Goal: Task Accomplishment & Management: Use online tool/utility

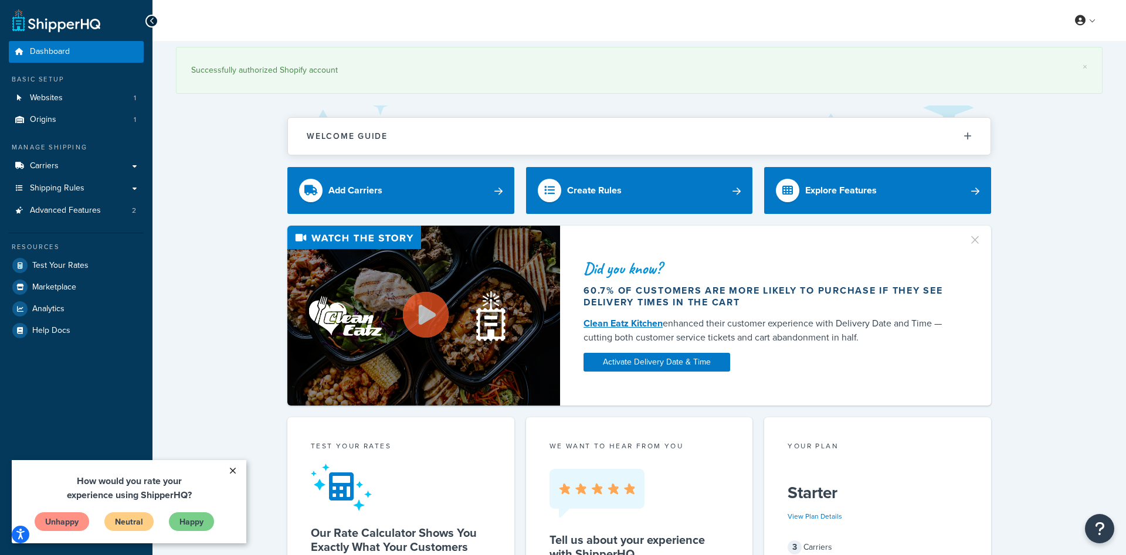
click at [232, 471] on link "×" at bounding box center [232, 470] width 21 height 21
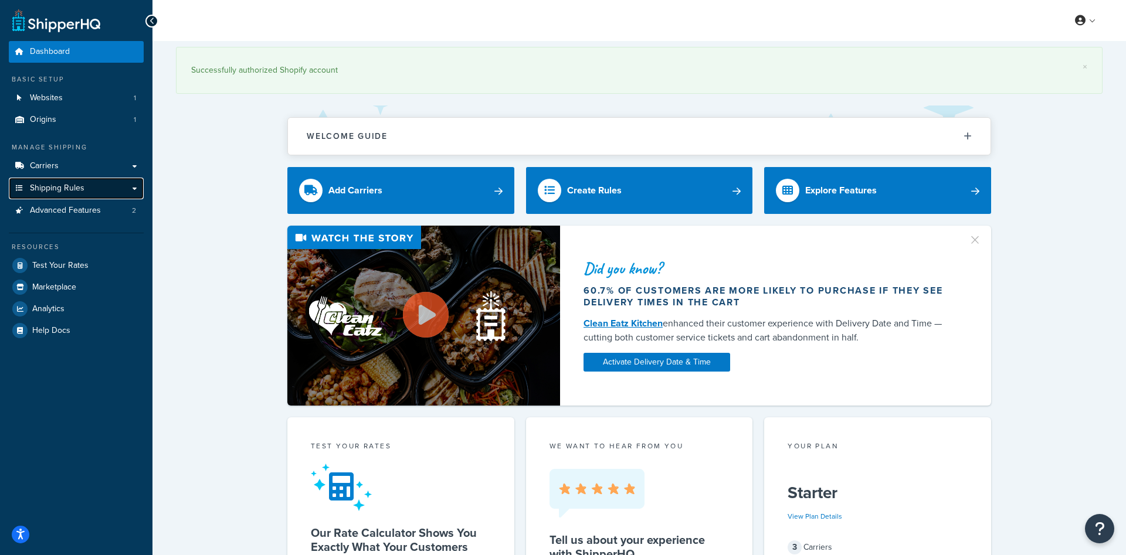
click at [133, 188] on link "Shipping Rules" at bounding box center [76, 189] width 135 height 22
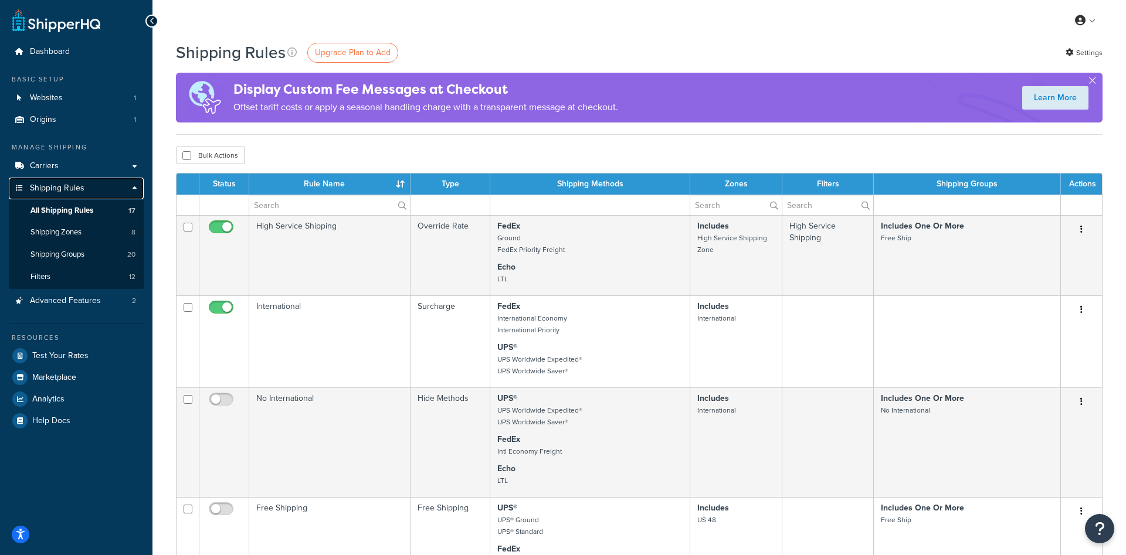
click at [136, 185] on link "Shipping Rules" at bounding box center [76, 189] width 135 height 22
